Goal: Task Accomplishment & Management: Manage account settings

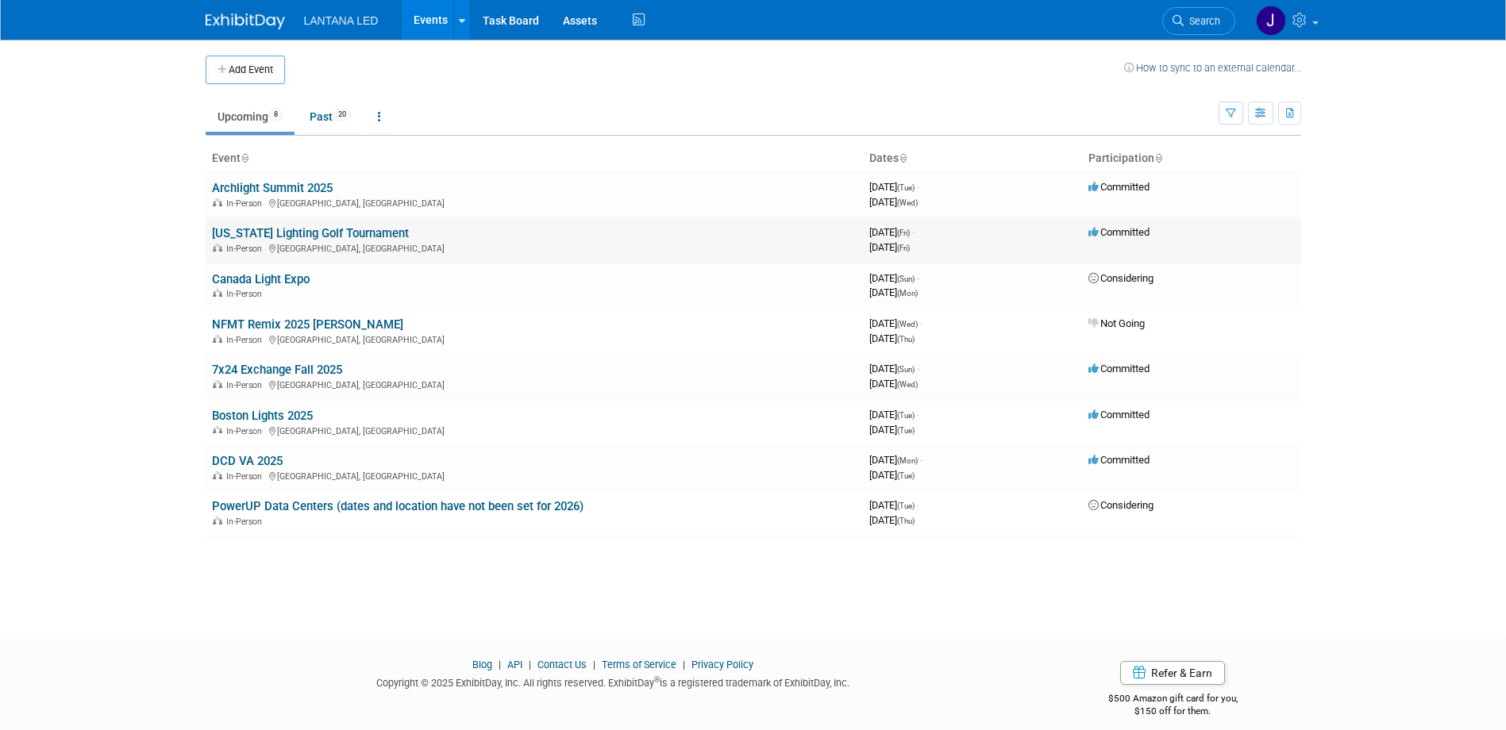
click at [258, 234] on link "[US_STATE] Lighting Golf Tournament" at bounding box center [310, 233] width 197 height 14
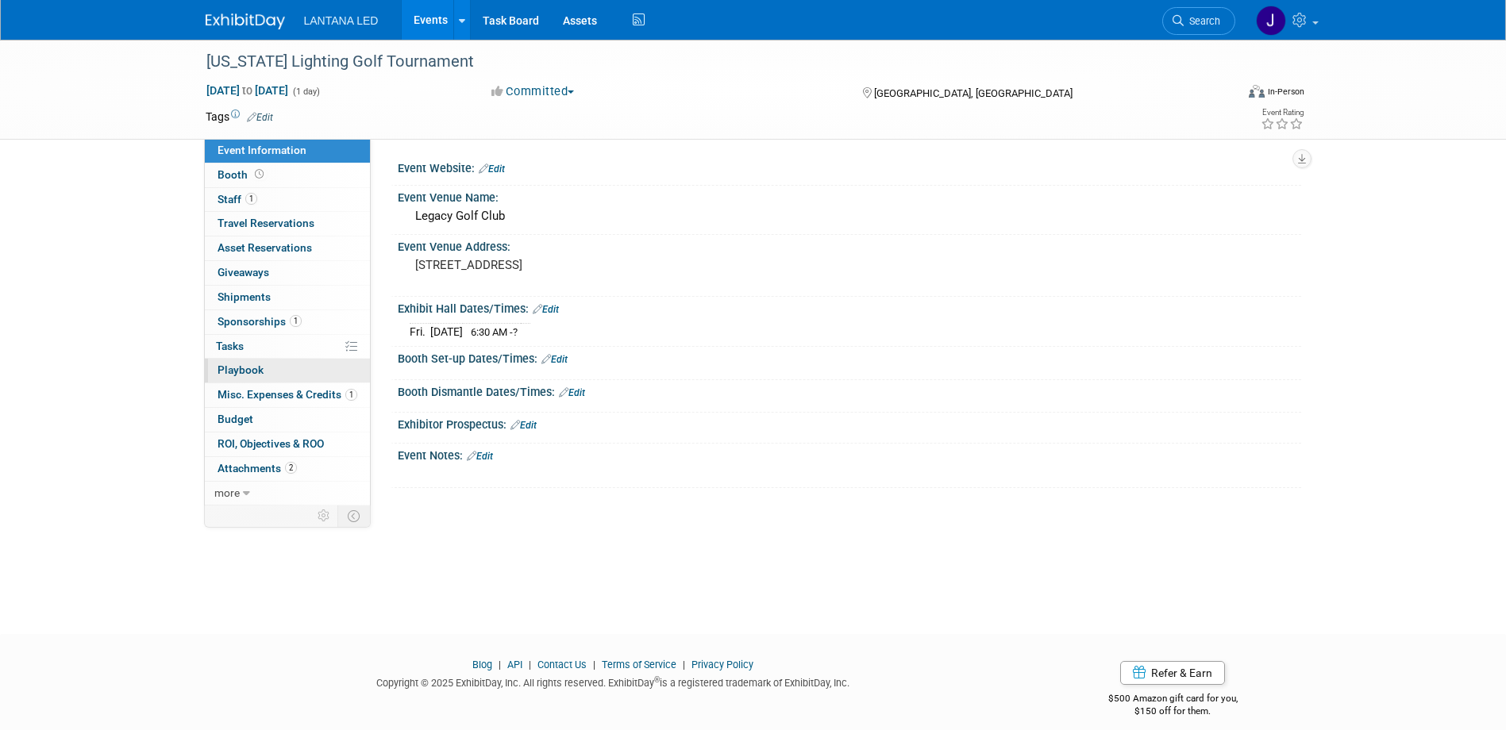
click at [236, 367] on span "Playbook 0" at bounding box center [241, 370] width 46 height 13
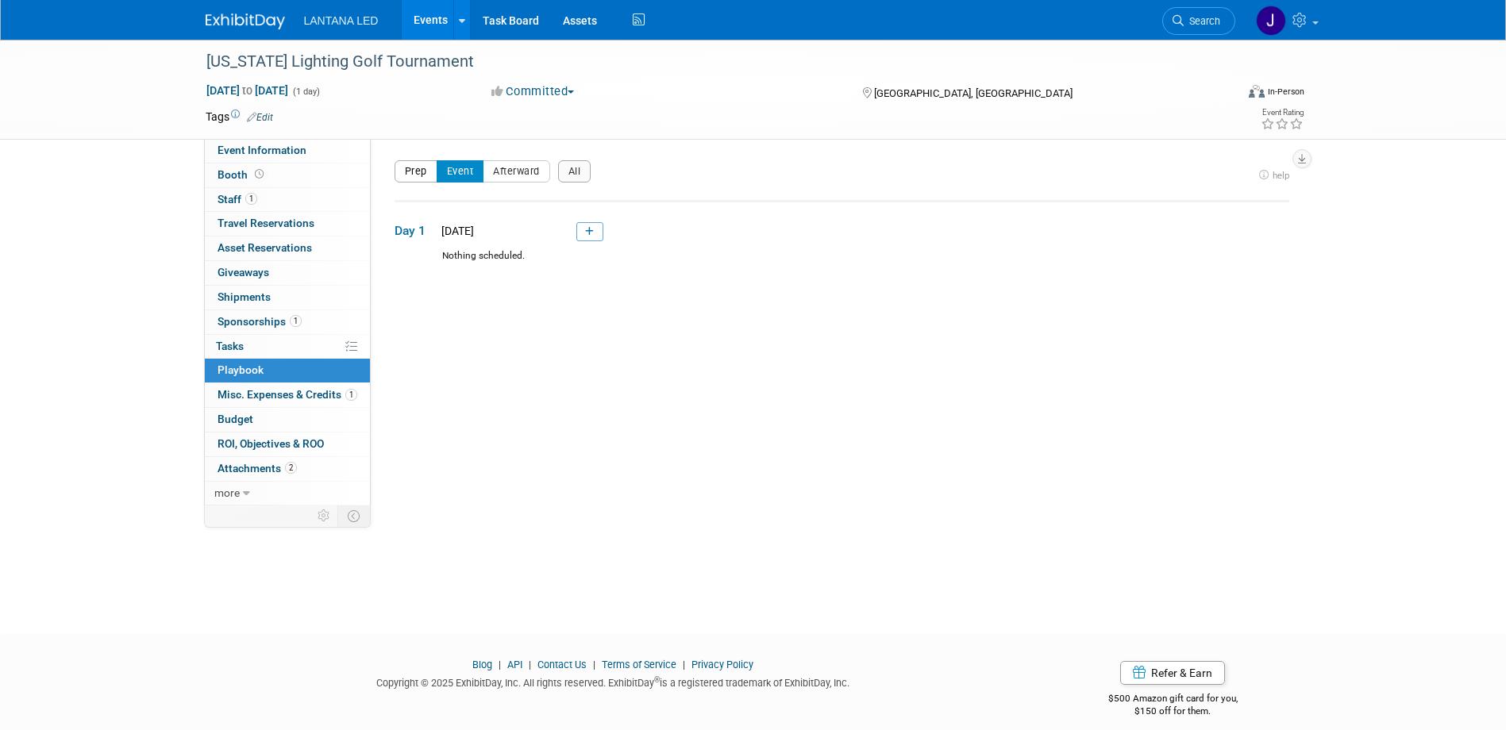
click at [410, 167] on button "Prep" at bounding box center [416, 171] width 43 height 22
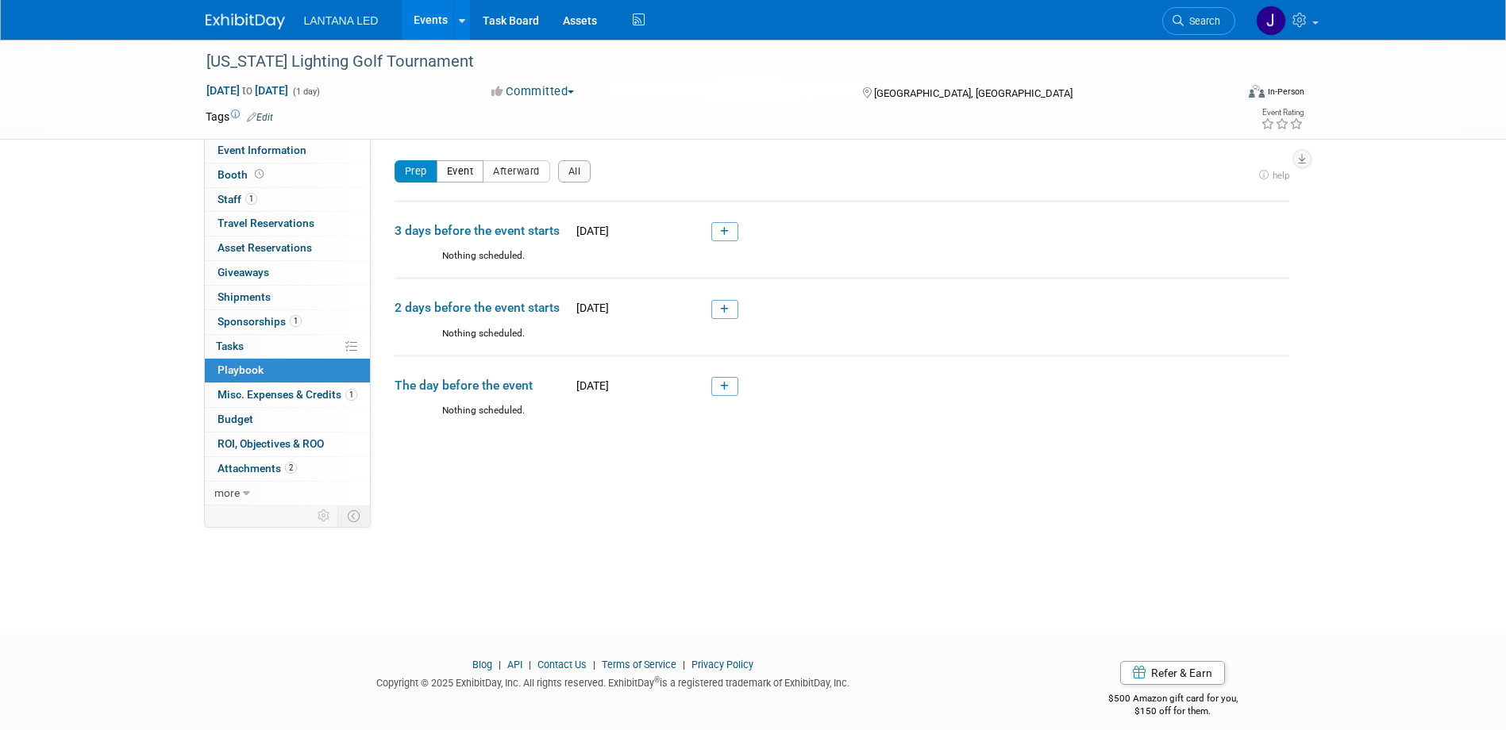
click at [458, 175] on button "Event" at bounding box center [461, 171] width 48 height 22
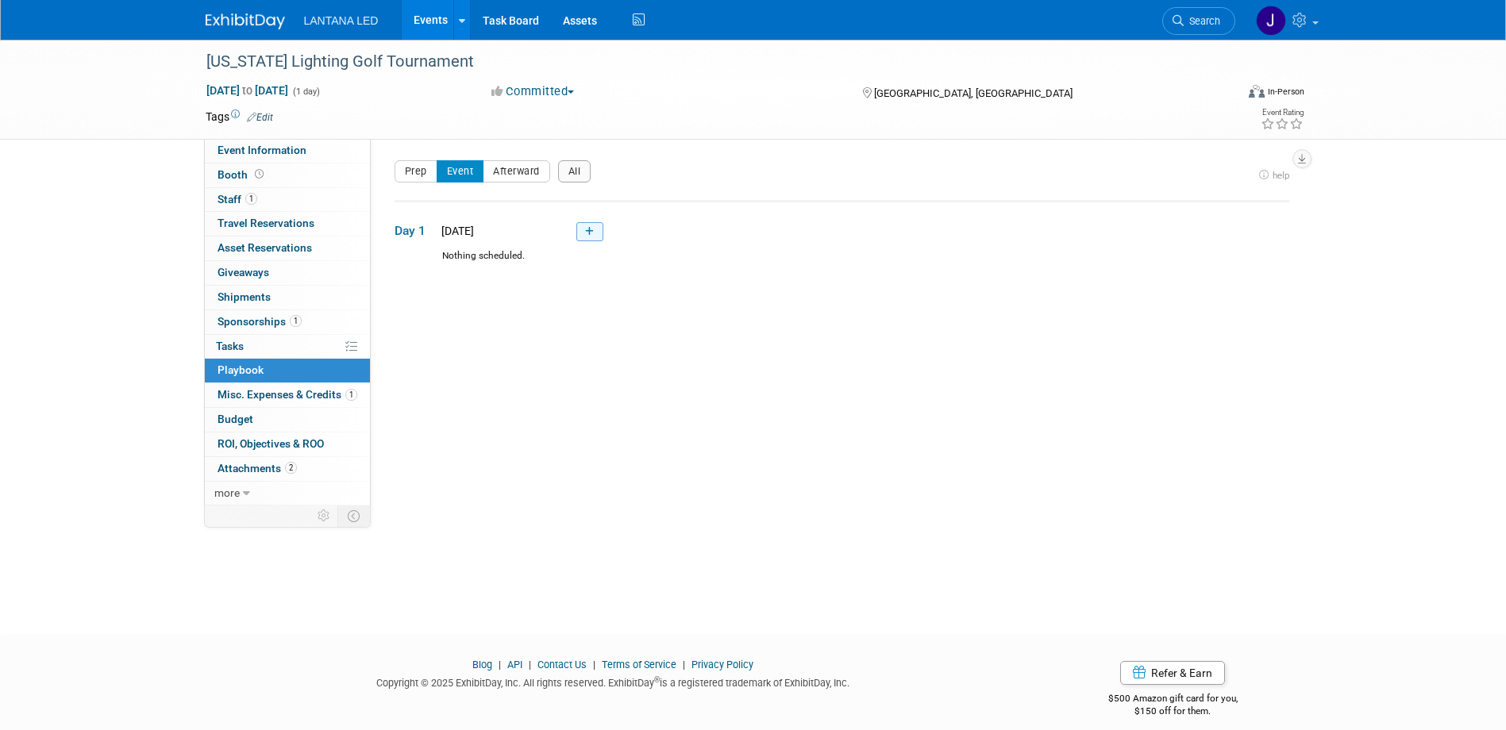
click at [592, 233] on icon at bounding box center [589, 232] width 9 height 10
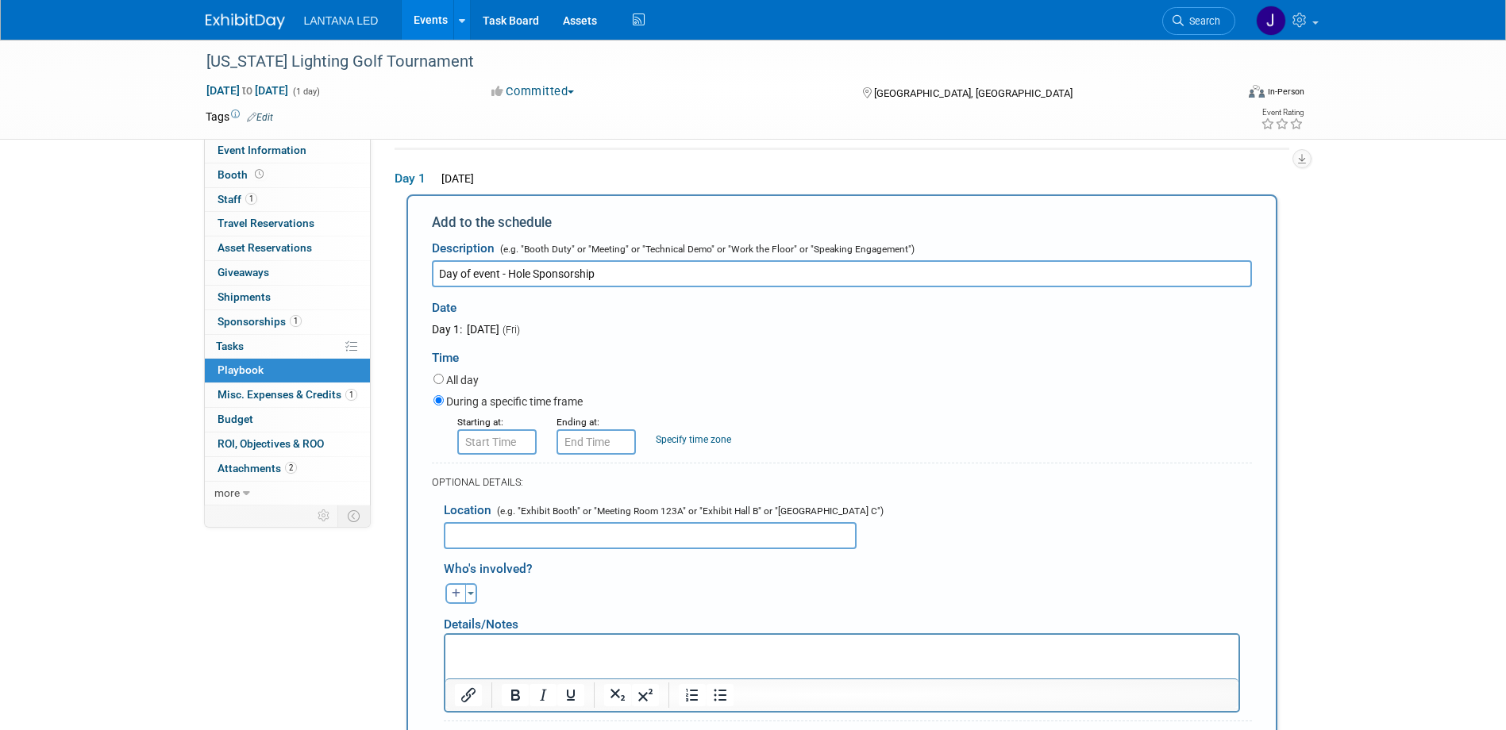
type input "Day of event - Hole Sponsorship"
click at [506, 443] on input "8:00 AM" at bounding box center [496, 441] width 79 height 25
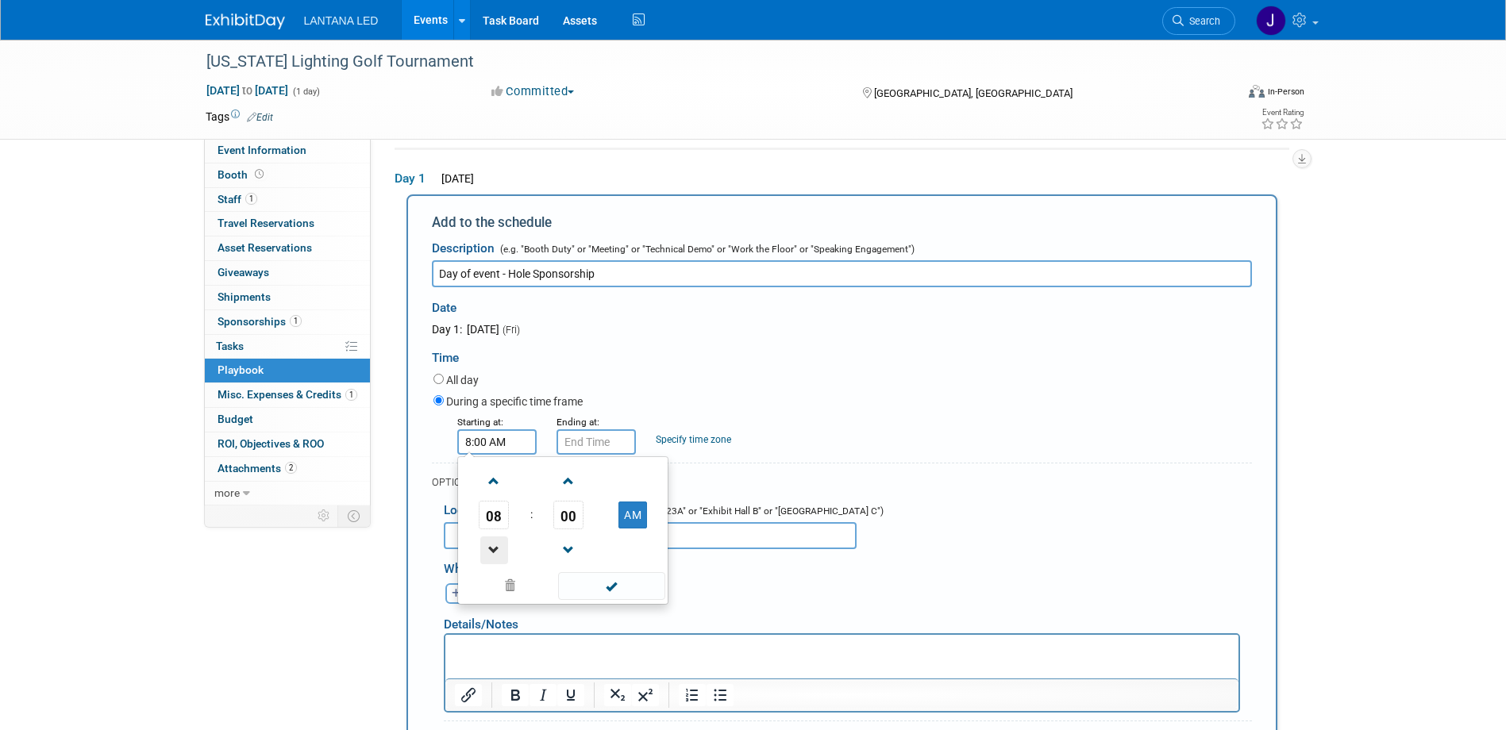
click at [495, 549] on span at bounding box center [494, 551] width 28 height 28
click at [495, 545] on span at bounding box center [494, 551] width 28 height 28
click at [566, 517] on span "00" at bounding box center [568, 515] width 30 height 29
click at [595, 529] on td "30" at bounding box center [588, 524] width 51 height 43
type input "6:30 AM"
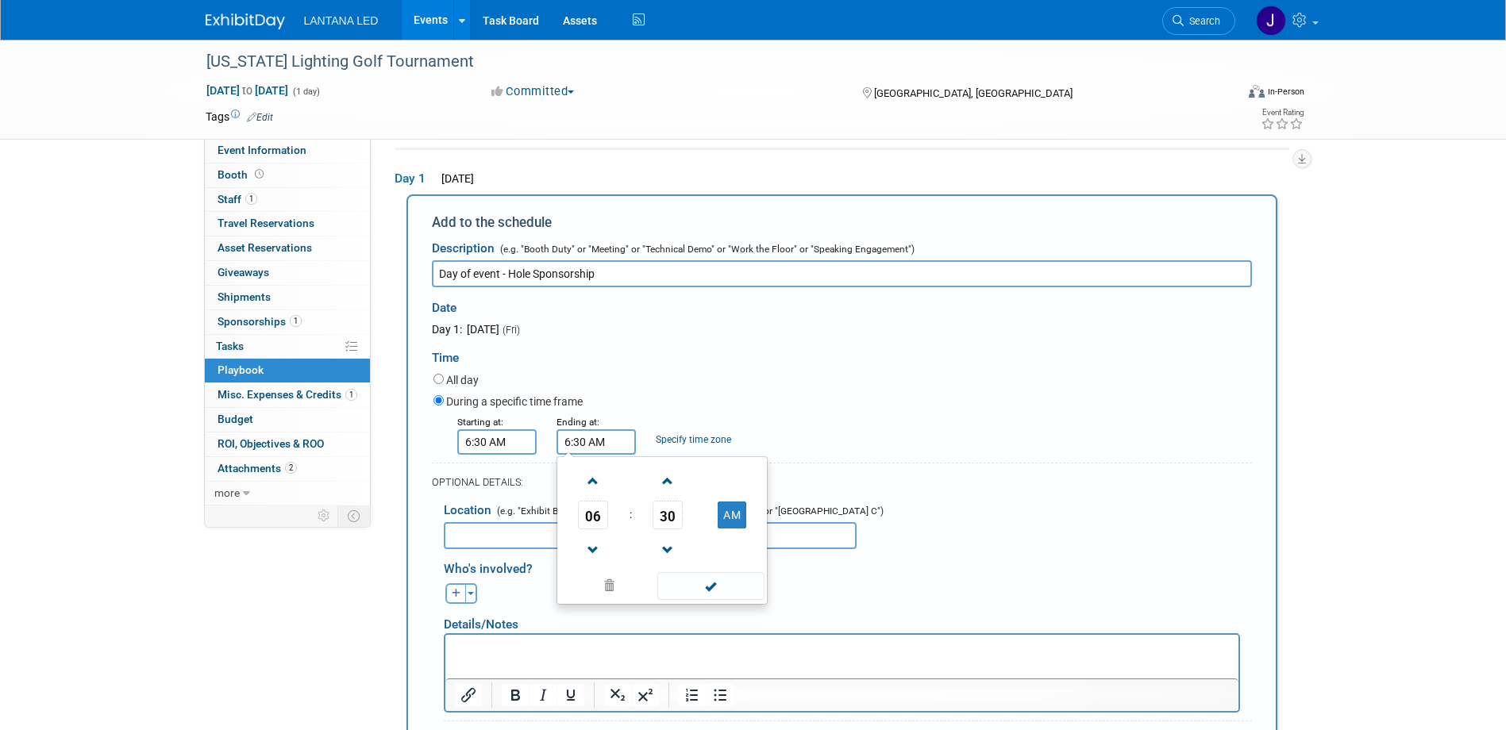
click at [606, 445] on input "6:30 AM" at bounding box center [595, 441] width 79 height 25
click at [599, 524] on span "06" at bounding box center [593, 515] width 30 height 29
click at [597, 481] on td "12" at bounding box center [585, 481] width 51 height 43
click at [664, 548] on span at bounding box center [668, 551] width 28 height 28
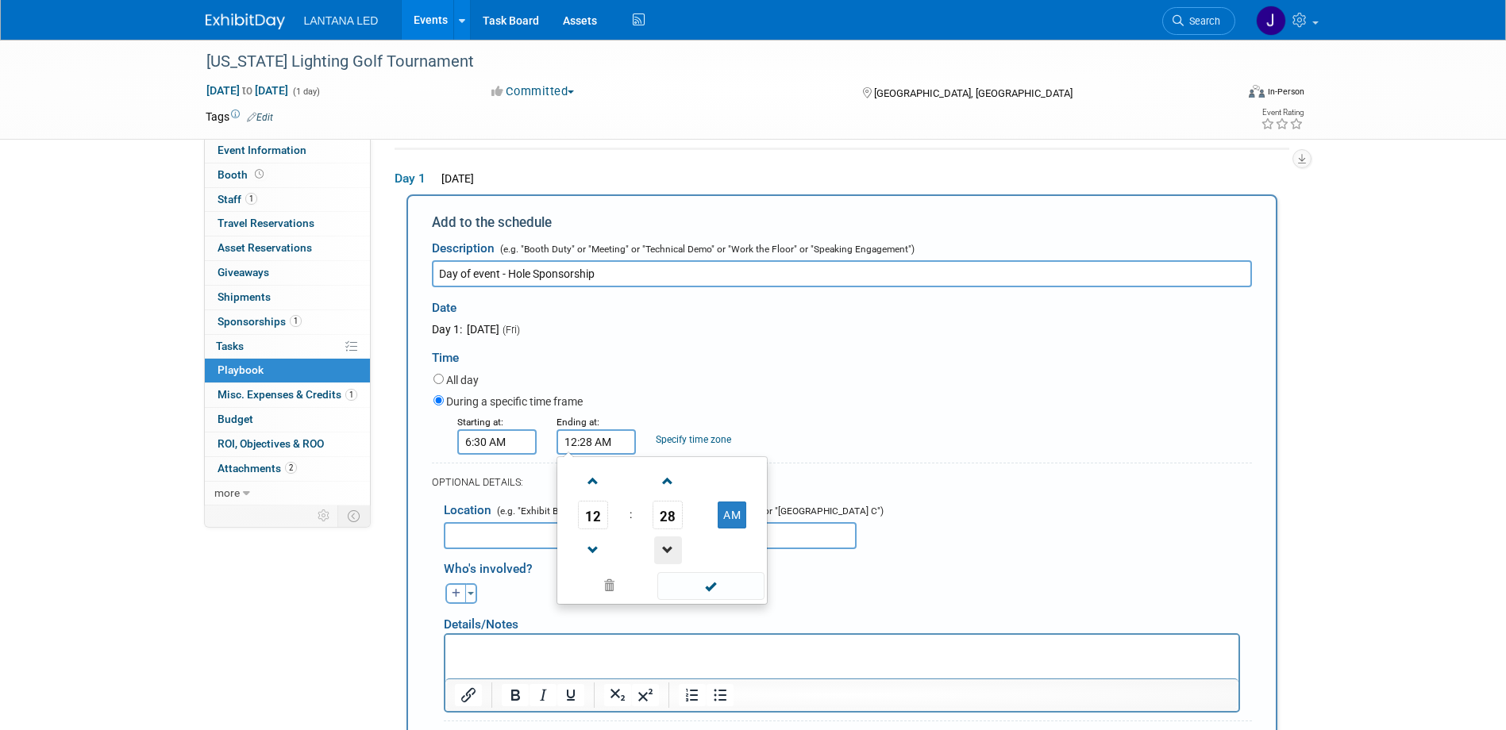
click at [664, 548] on span at bounding box center [668, 551] width 28 height 28
click at [666, 524] on span "25" at bounding box center [668, 515] width 30 height 29
click at [581, 483] on td "00" at bounding box center [585, 481] width 51 height 43
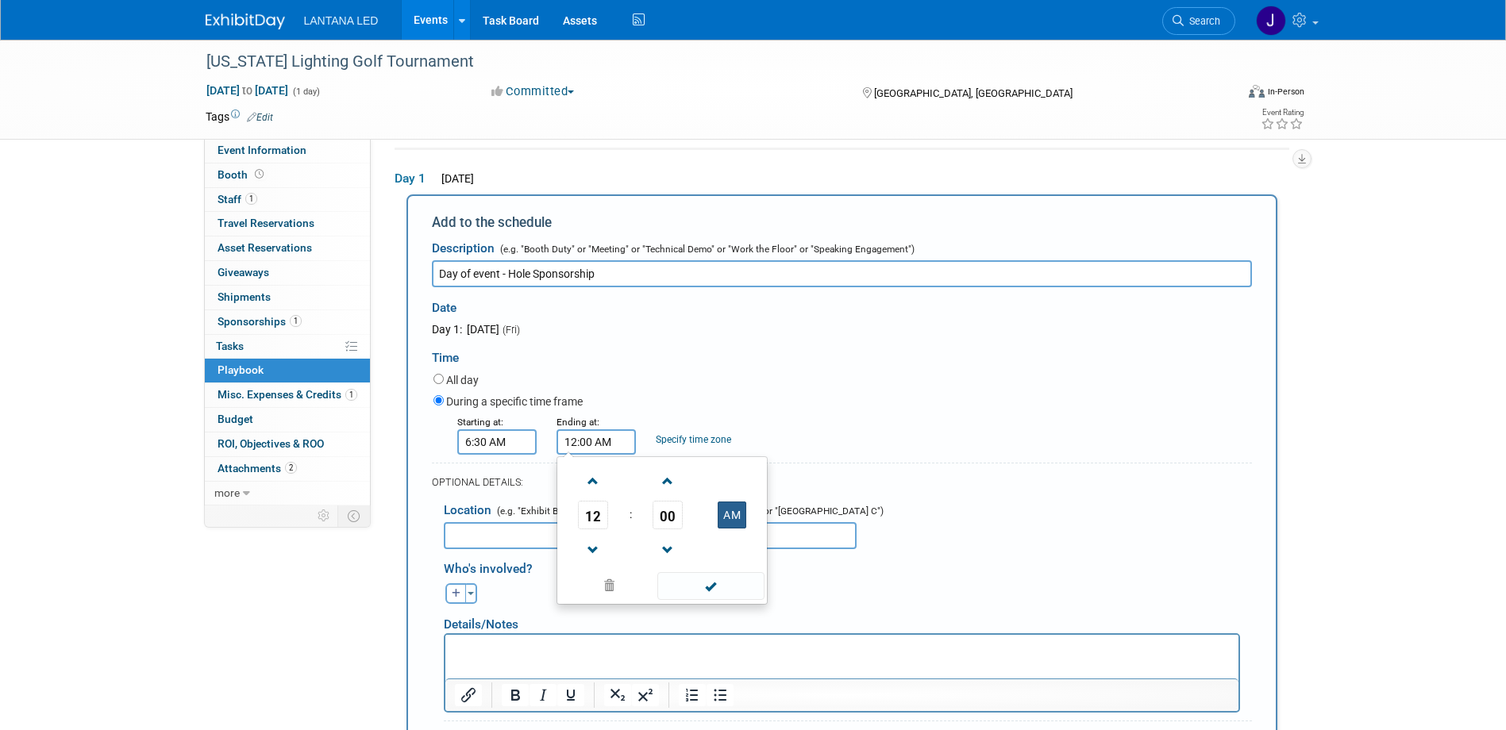
click at [737, 522] on button "AM" at bounding box center [732, 515] width 29 height 27
type input "12:00 PM"
click at [704, 590] on span at bounding box center [710, 586] width 107 height 28
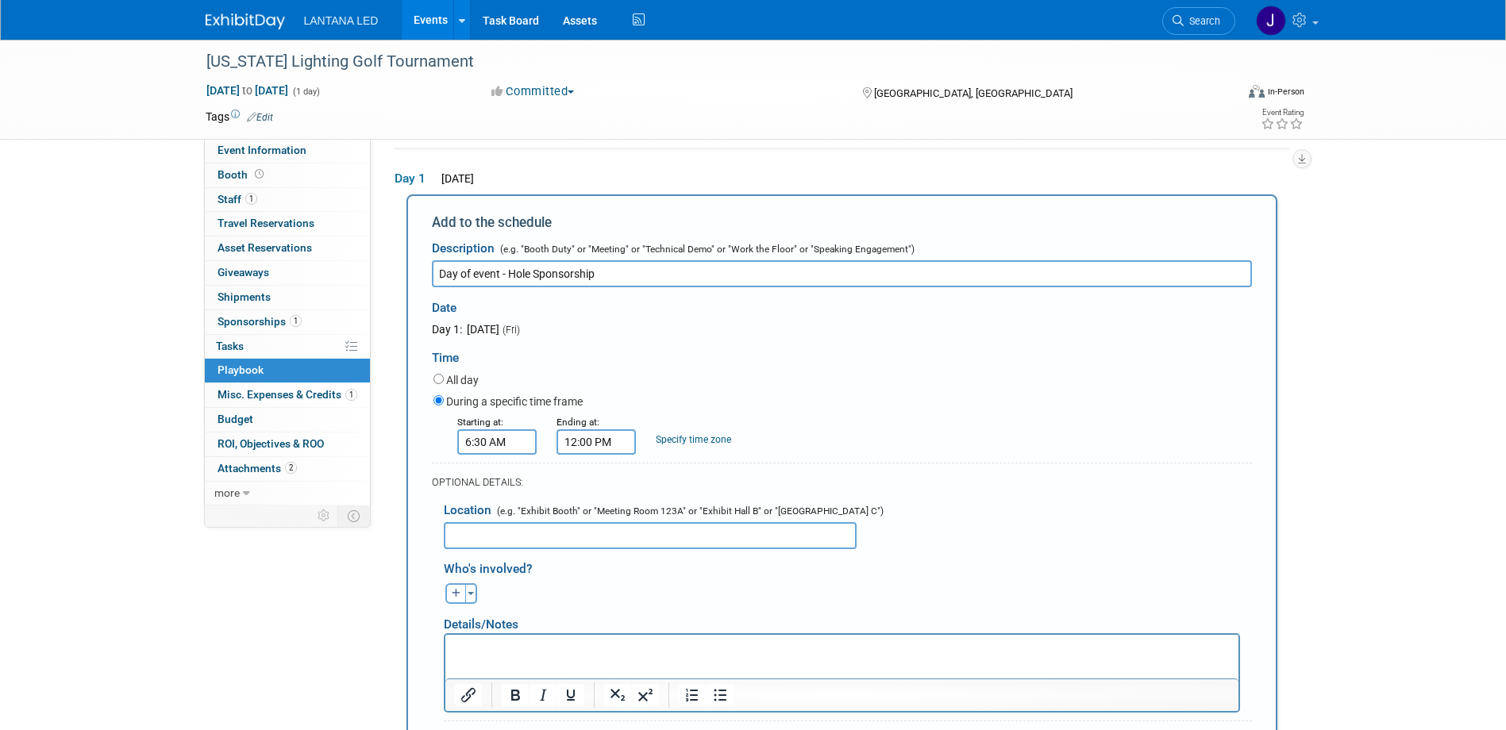
click at [596, 537] on input "text" at bounding box center [650, 535] width 413 height 27
type input "Hole location TBD."
click at [456, 591] on icon "button" at bounding box center [457, 594] width 10 height 10
select select
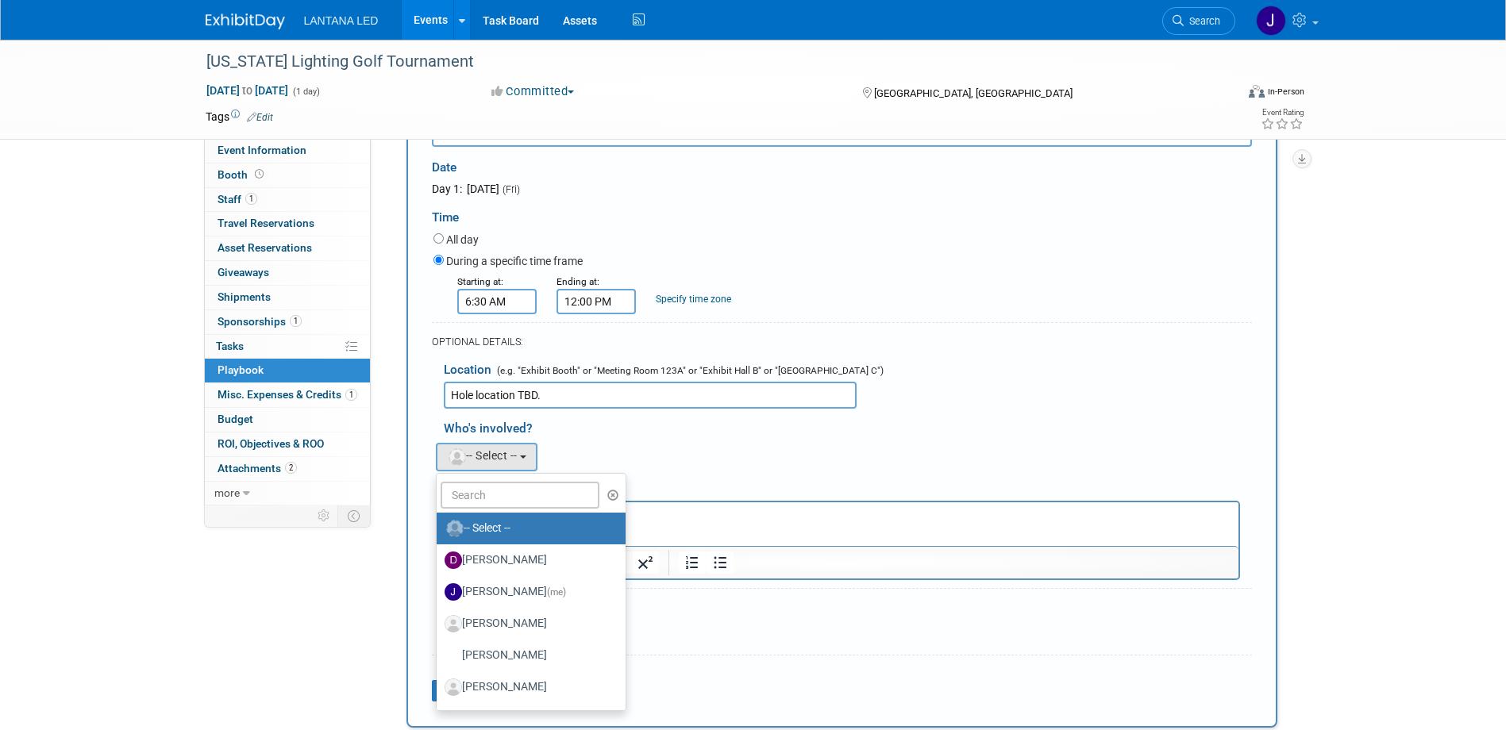
scroll to position [211, 0]
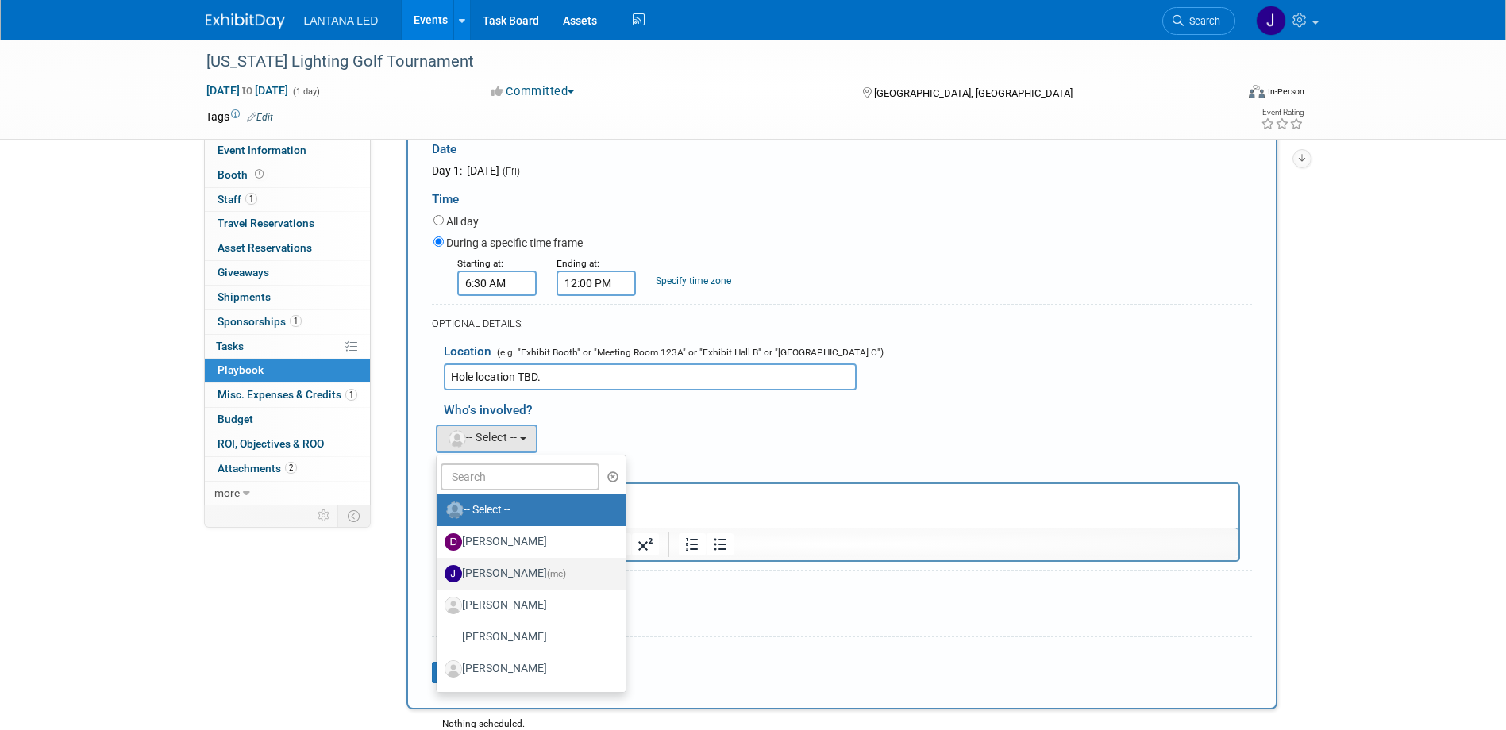
click at [547, 571] on span "(me)" at bounding box center [556, 573] width 19 height 11
click at [439, 571] on input "Jane Divis (me)" at bounding box center [434, 572] width 10 height 10
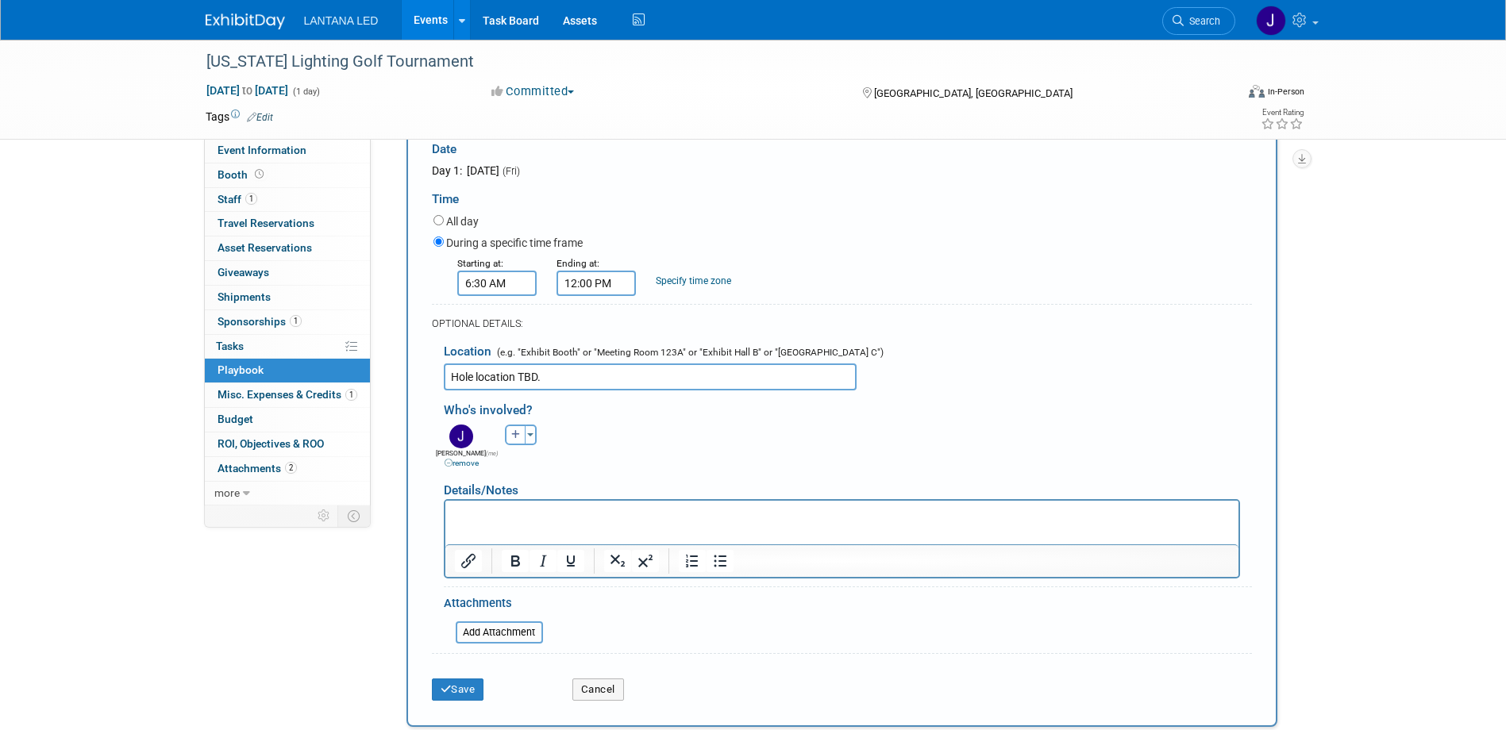
click at [538, 522] on html at bounding box center [841, 511] width 793 height 22
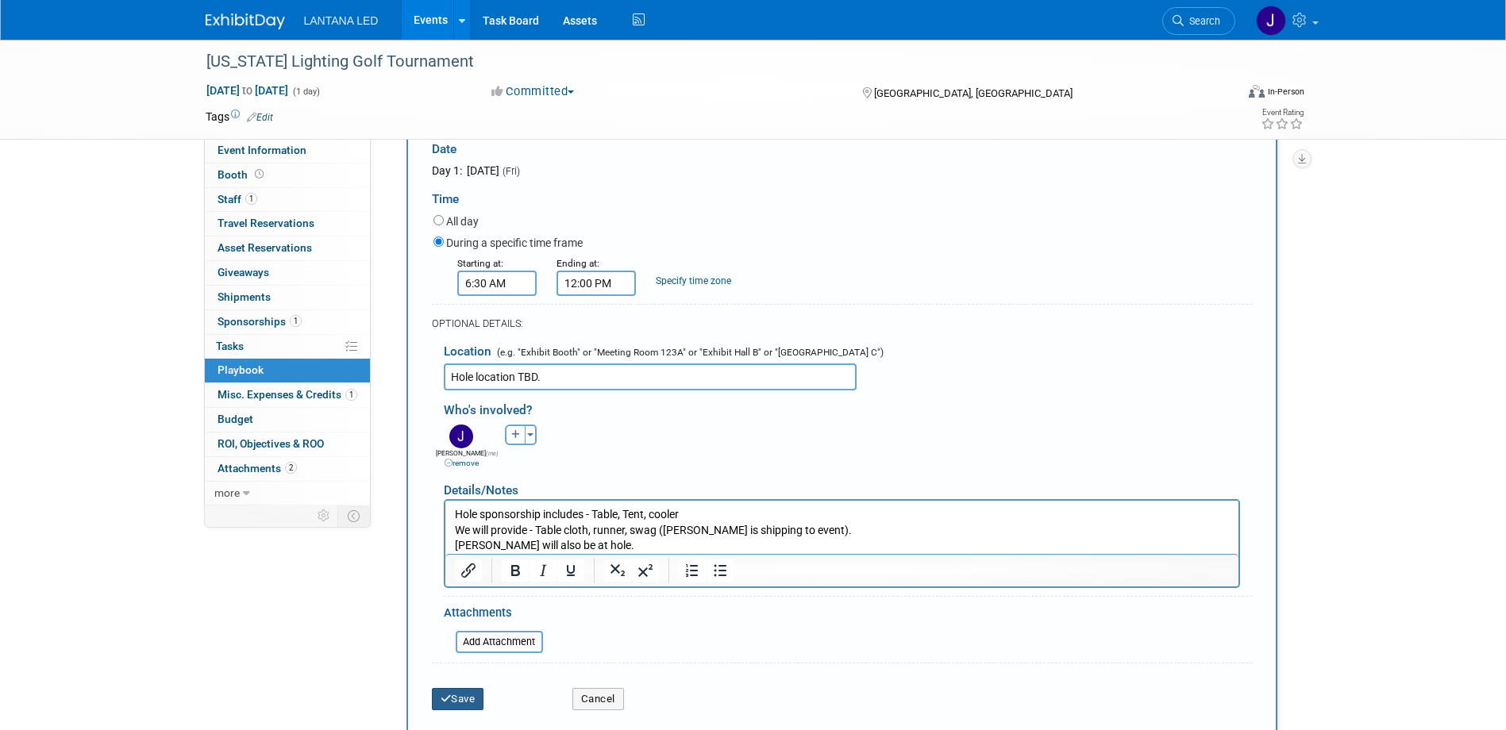
click at [467, 697] on button "Save" at bounding box center [458, 699] width 52 height 22
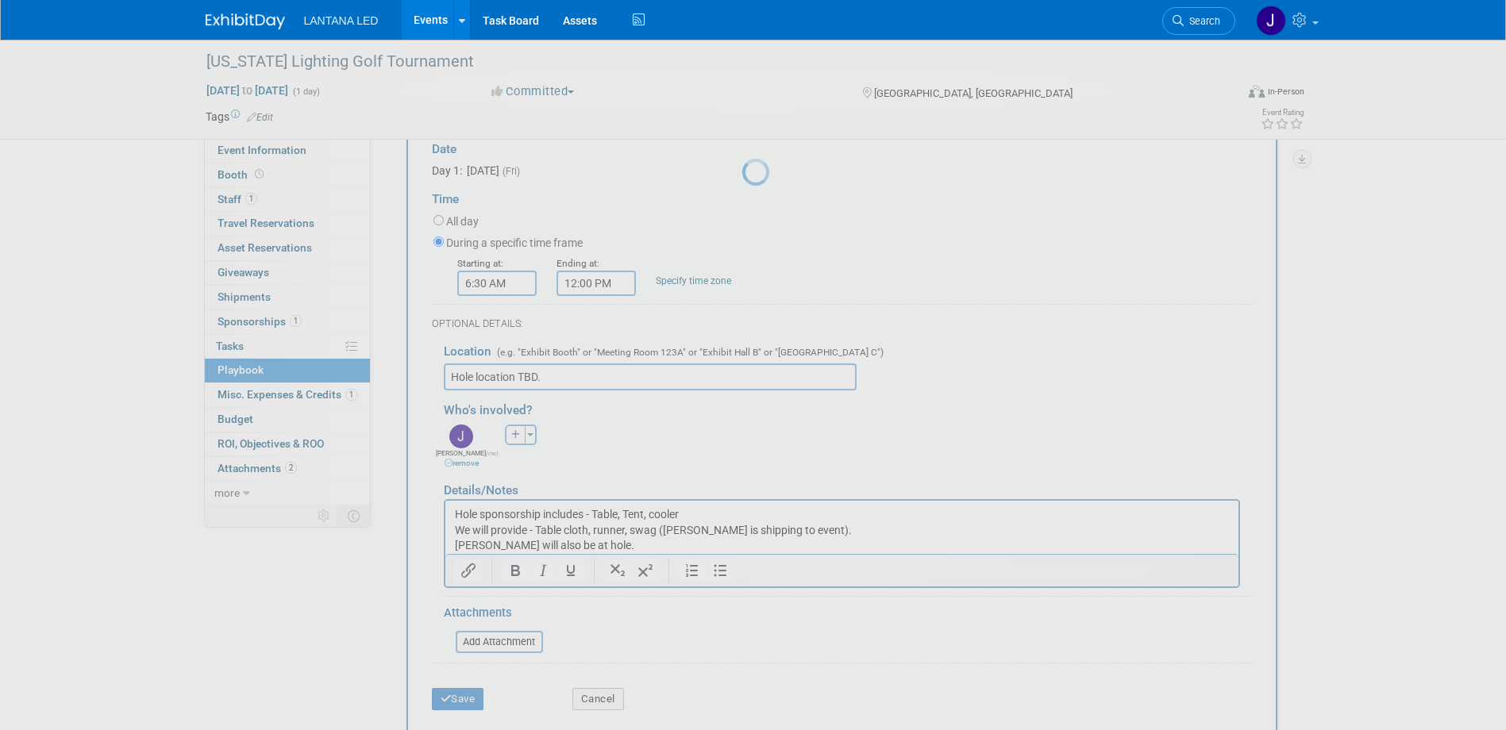
scroll to position [15, 0]
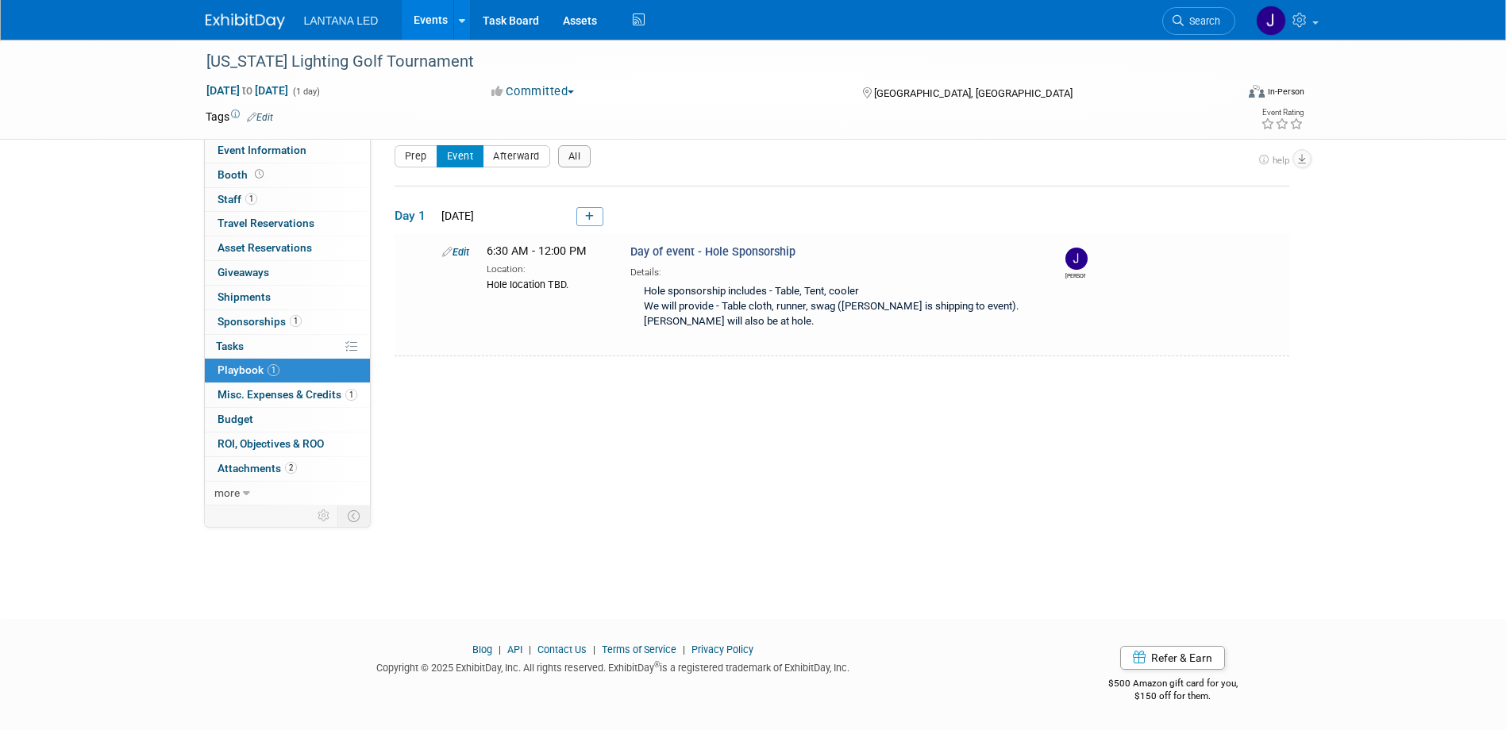
click at [430, 21] on link "Events" at bounding box center [431, 20] width 58 height 40
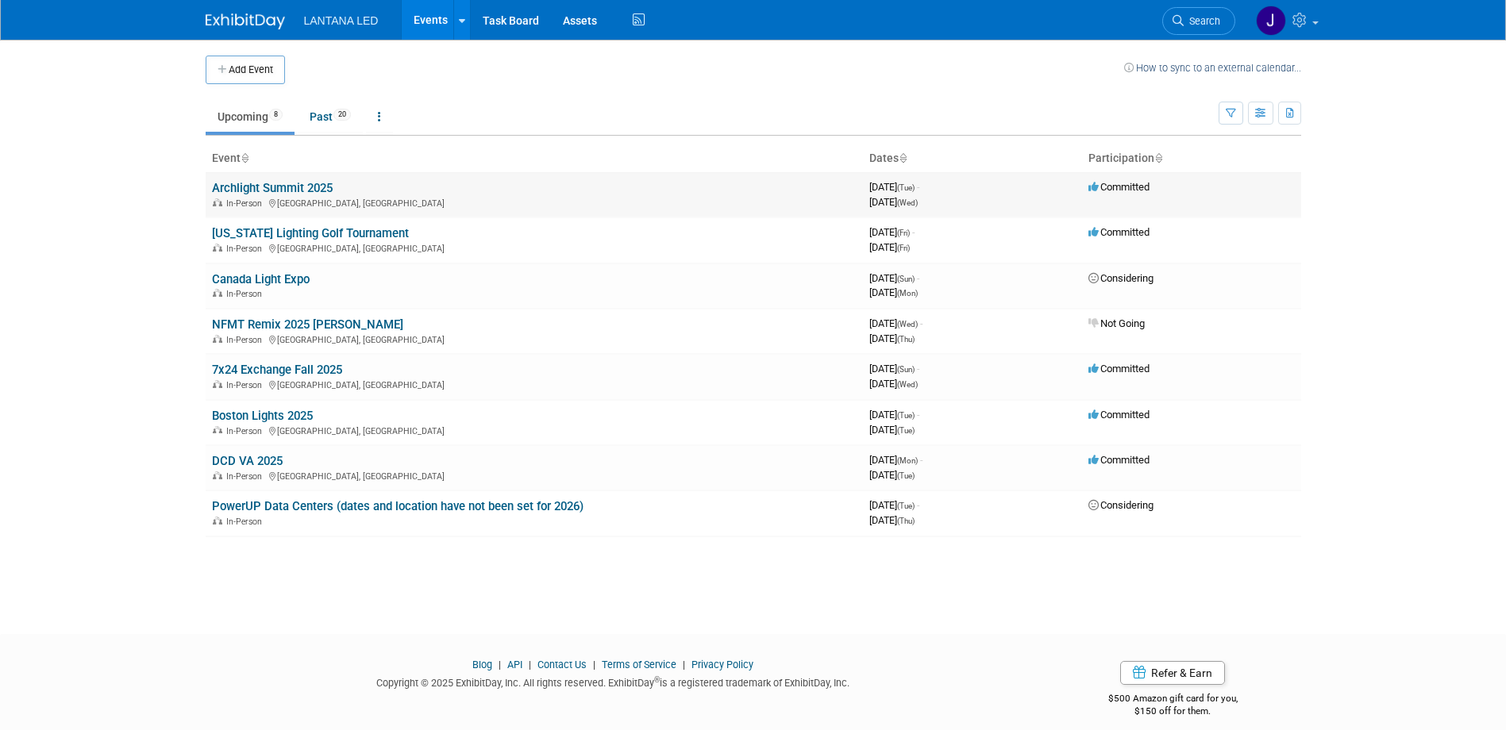
click at [254, 186] on link "Archlight Summit 2025" at bounding box center [272, 188] width 121 height 14
